Goal: Task Accomplishment & Management: Manage account settings

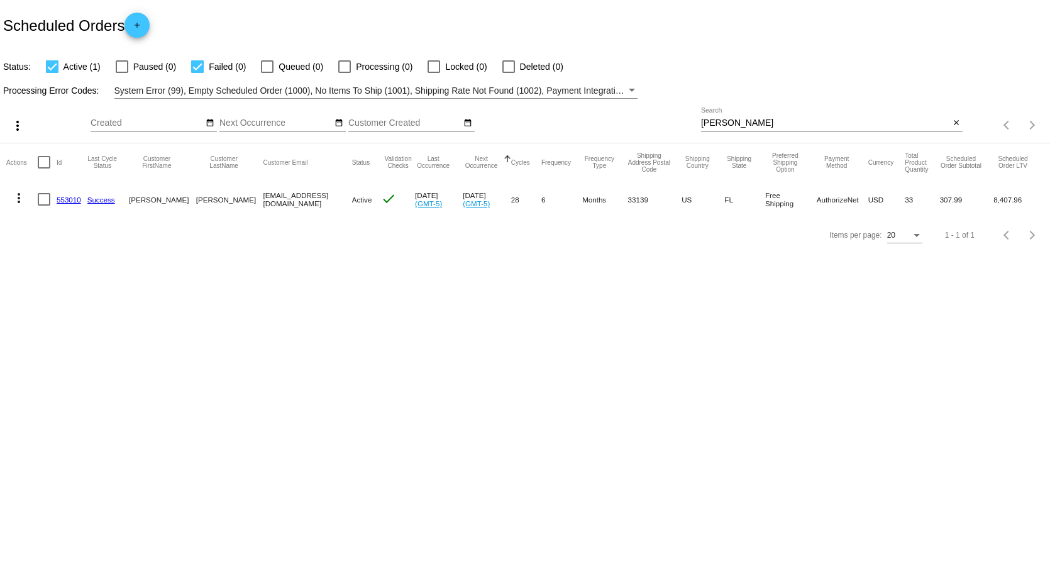
drag, startPoint x: 515, startPoint y: 155, endPoint x: 509, endPoint y: 152, distance: 6.8
click at [512, 155] on app-dashboard-scheduled-orders "Scheduled Orders add Status: Active (1) Paused (0) Failed (0) Queued (0) Proces…" at bounding box center [525, 126] width 1050 height 253
type input "[PERSON_NAME]"
click at [72, 197] on link "839101" at bounding box center [69, 200] width 25 height 8
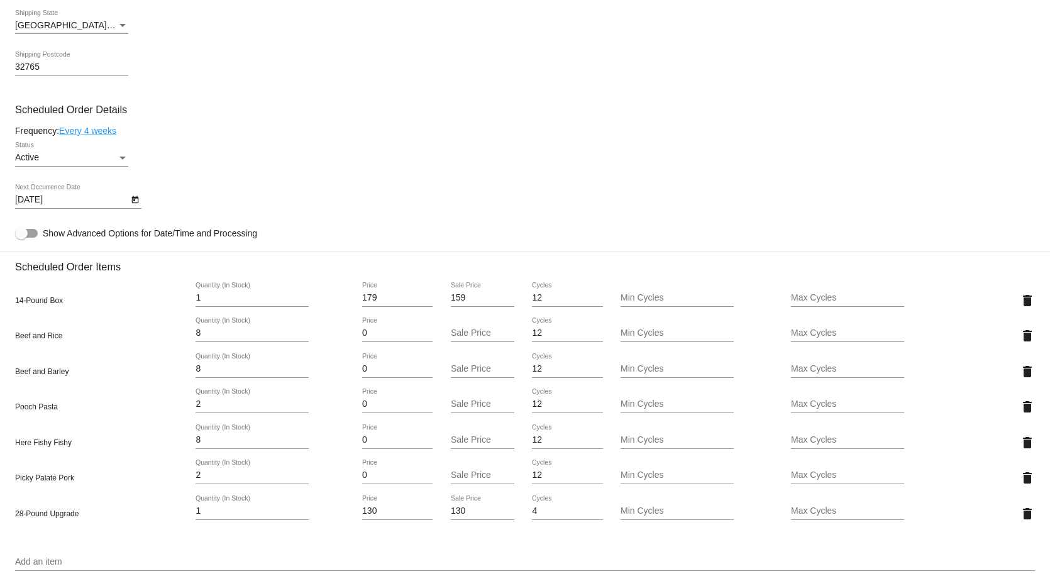
scroll to position [566, 0]
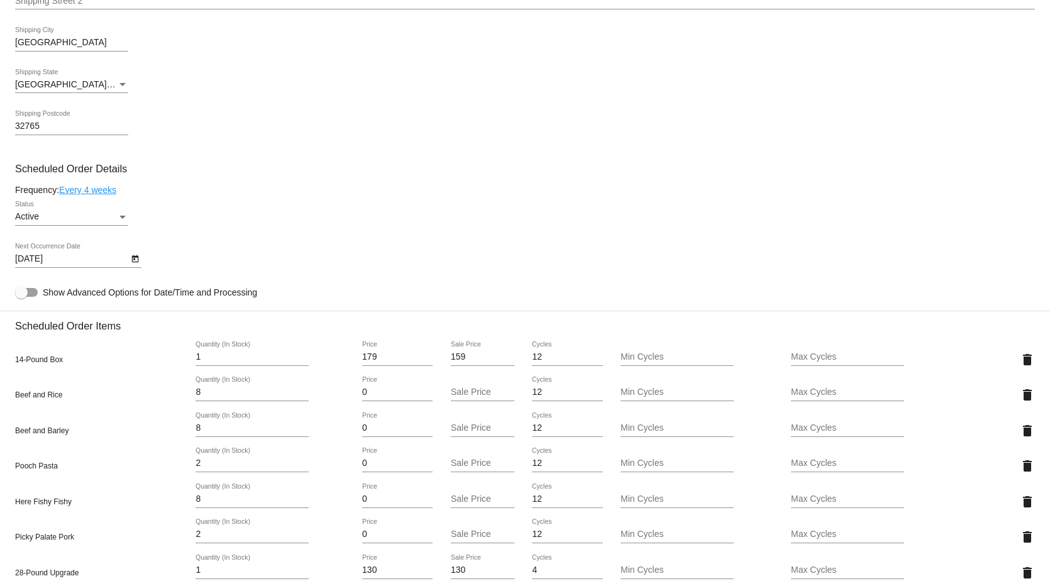
click at [127, 221] on div "Status" at bounding box center [122, 217] width 11 height 10
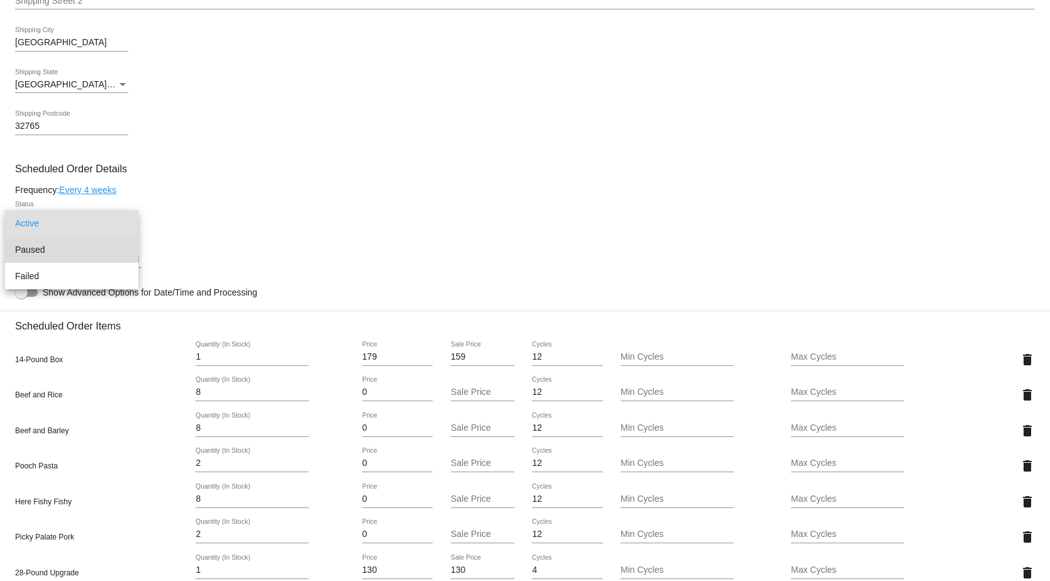
click at [96, 243] on span "Paused" at bounding box center [71, 249] width 113 height 26
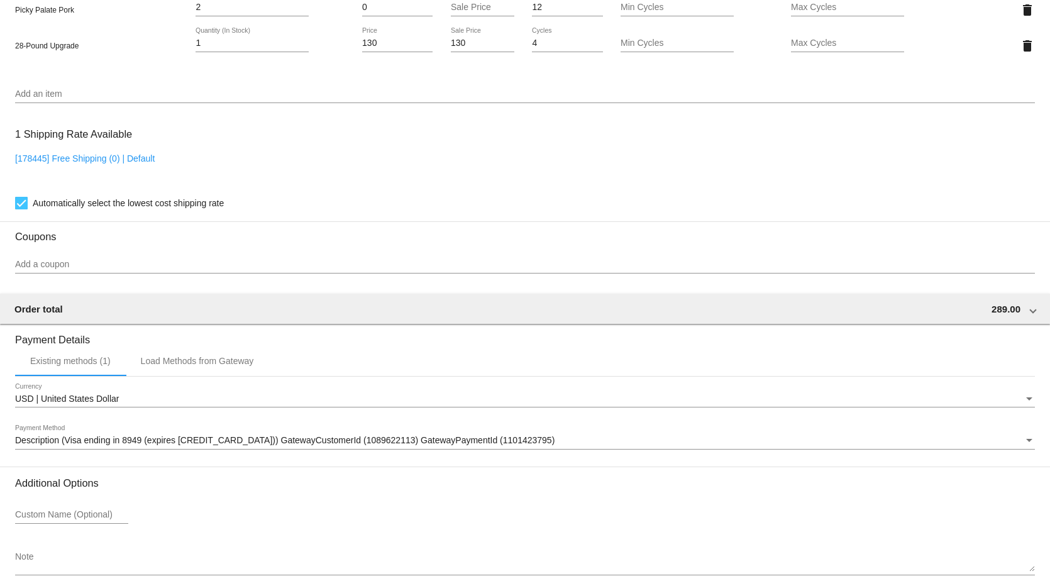
scroll to position [1165, 0]
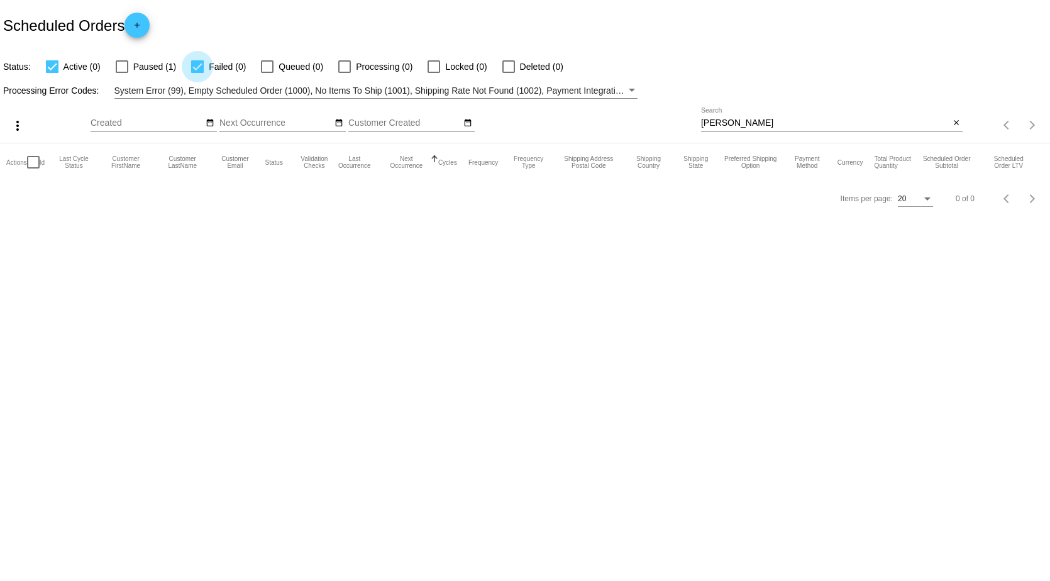
click at [196, 66] on div at bounding box center [197, 66] width 13 height 13
click at [197, 73] on input "Failed (0)" at bounding box center [197, 73] width 1 height 1
checkbox input "false"
